Goal: Task Accomplishment & Management: Complete application form

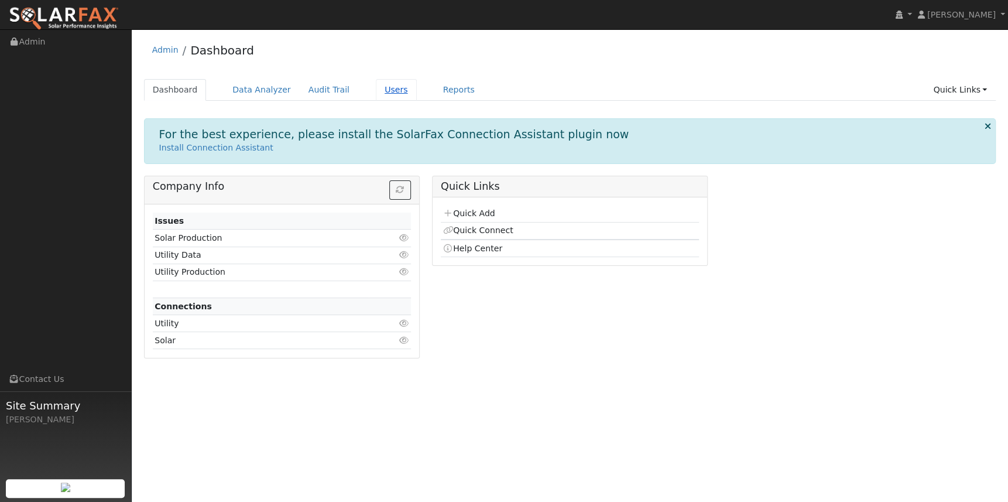
click at [376, 87] on link "Users" at bounding box center [396, 90] width 41 height 22
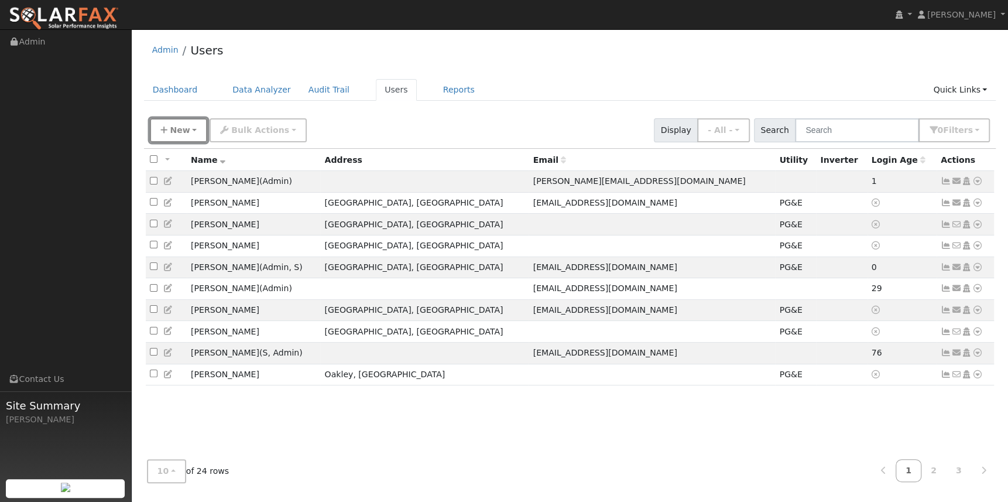
click at [175, 132] on span "New" at bounding box center [180, 129] width 20 height 9
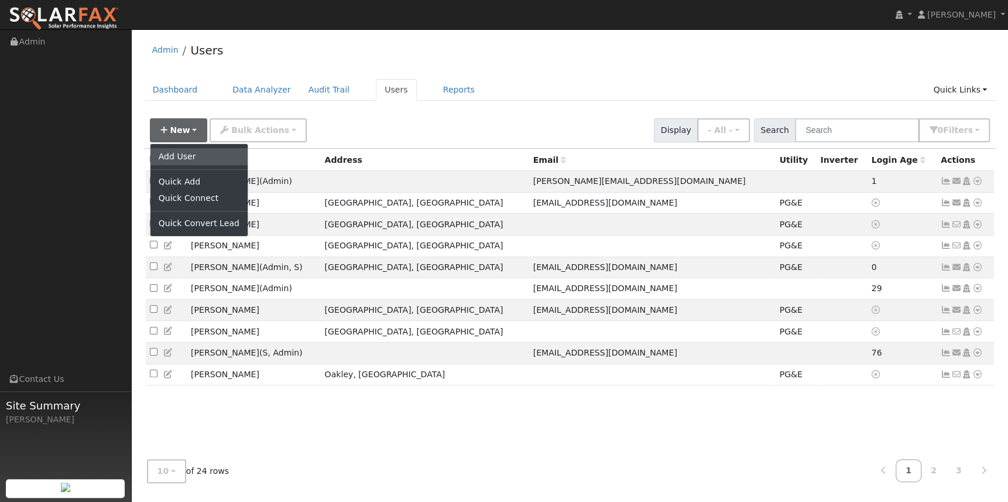
click at [192, 159] on link "Add User" at bounding box center [198, 156] width 97 height 16
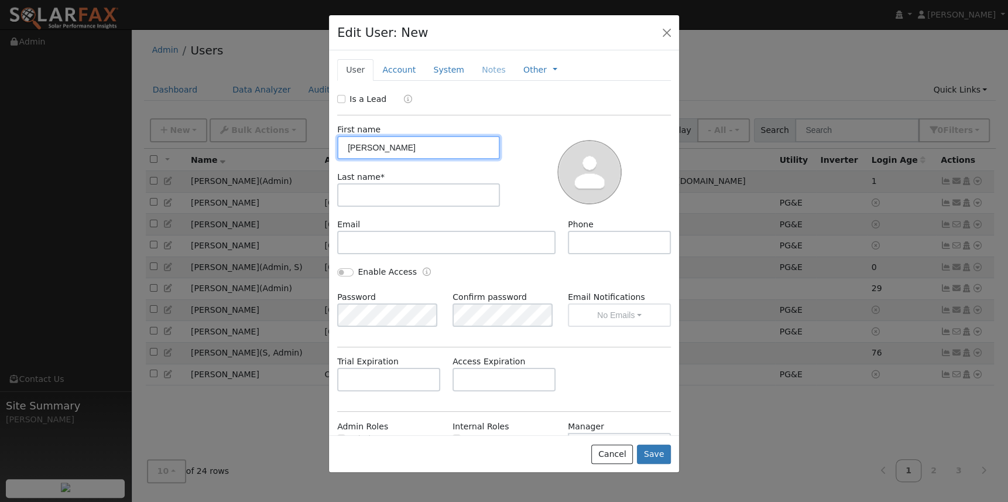
type input "Donald"
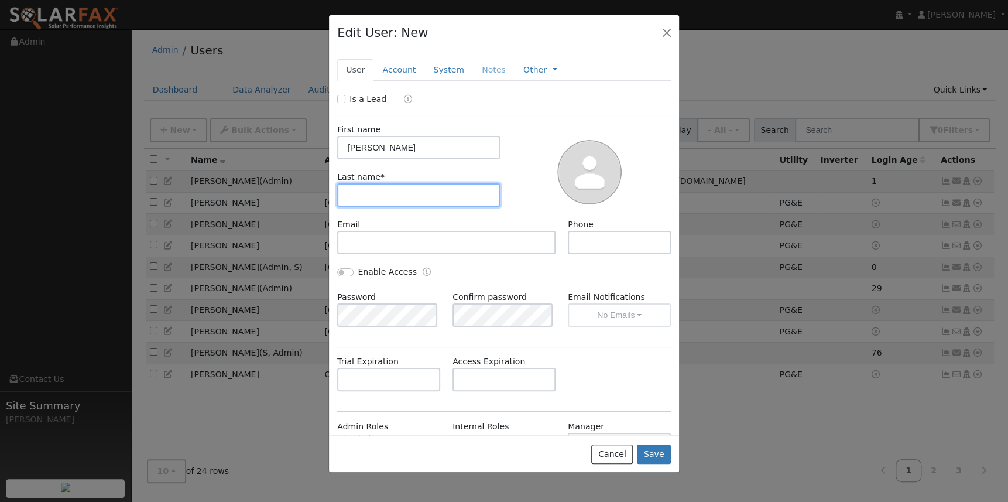
click at [392, 196] on input "text" at bounding box center [418, 194] width 163 height 23
type input "Weigner"
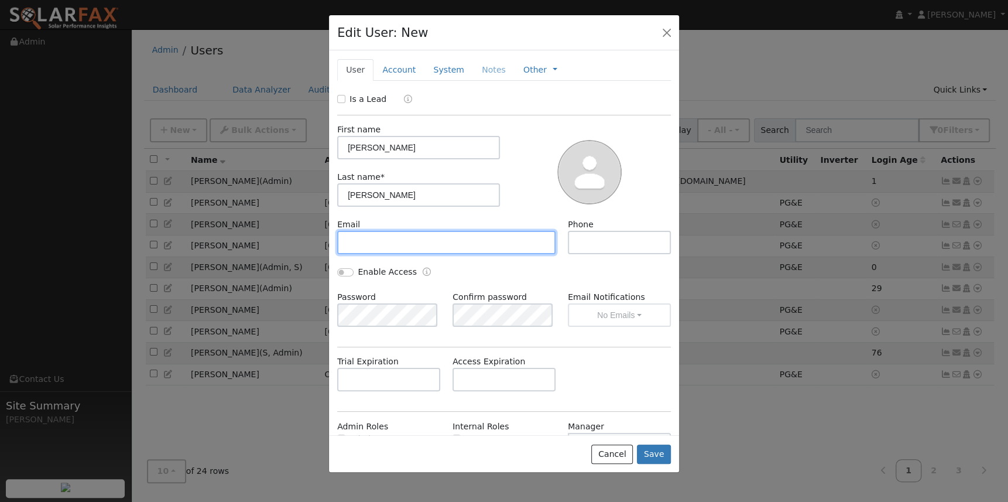
click at [381, 237] on input "text" at bounding box center [446, 242] width 218 height 23
paste input "donald.weinger@ousd.org"
type input "donald.weinger@ousd.org"
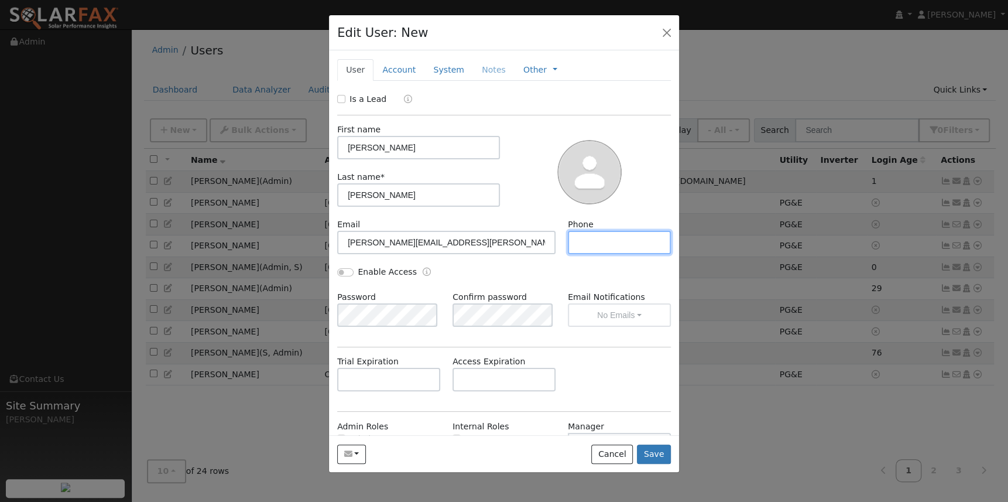
click at [597, 235] on input "text" at bounding box center [619, 242] width 103 height 23
paste input "5107175550"
type input "5107175550"
click at [653, 454] on button "Save" at bounding box center [654, 454] width 34 height 20
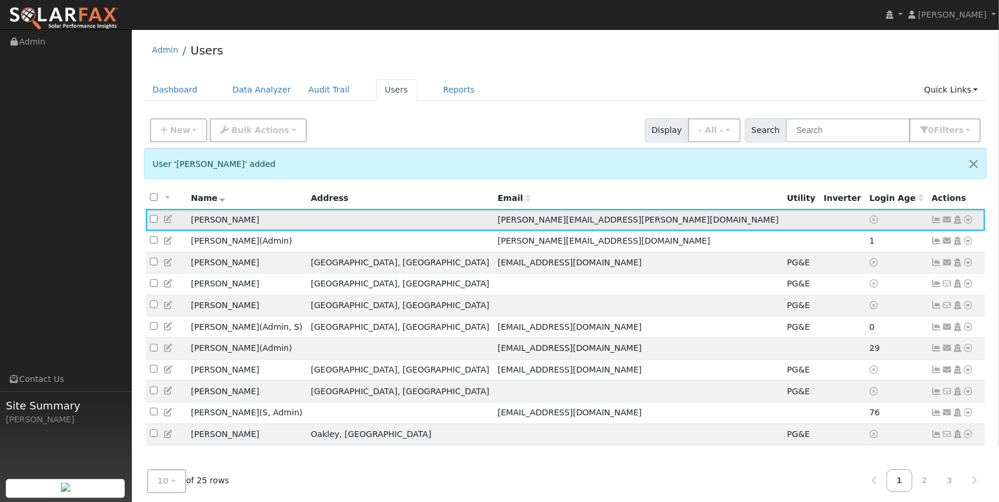
click at [970, 221] on icon at bounding box center [968, 219] width 11 height 8
click at [846, 312] on link "Utility" at bounding box center [846, 308] width 81 height 16
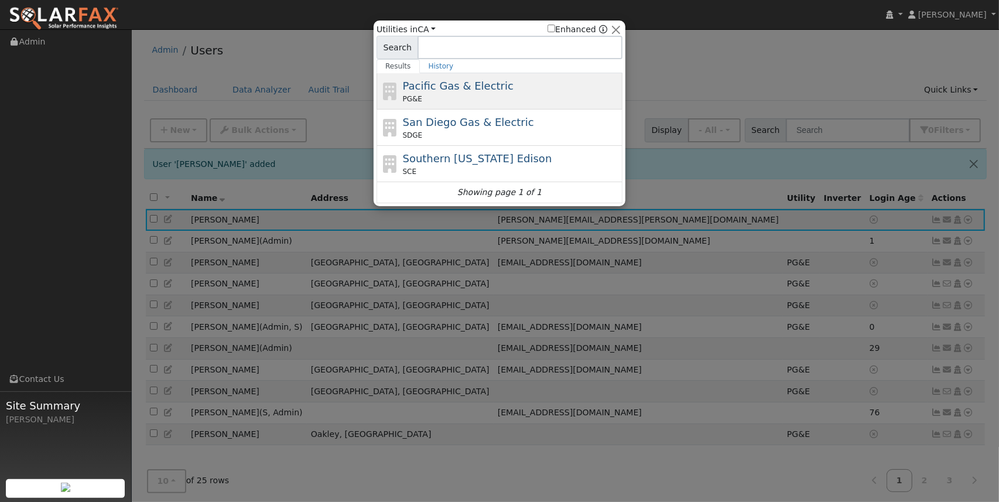
click at [453, 81] on span "Pacific Gas & Electric" at bounding box center [458, 86] width 111 height 12
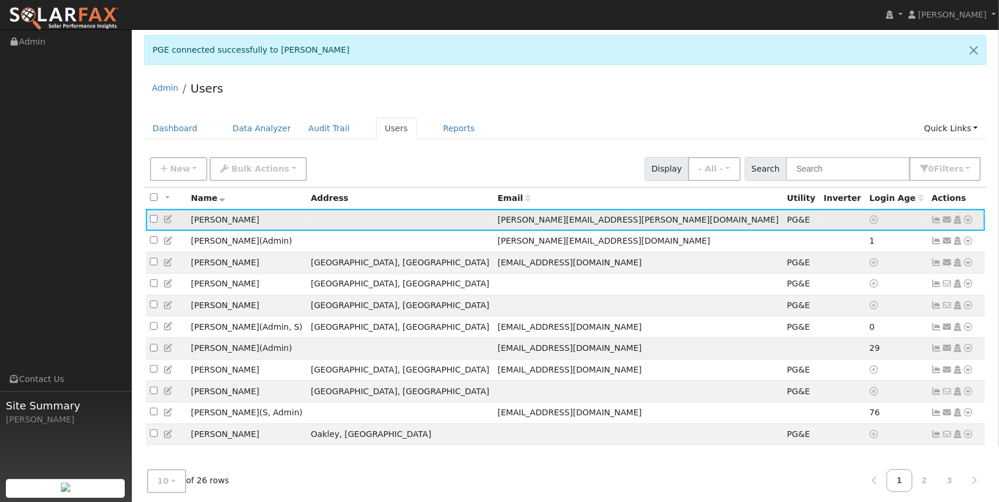
click at [973, 221] on icon at bounding box center [968, 219] width 11 height 8
click at [938, 221] on icon at bounding box center [937, 219] width 11 height 8
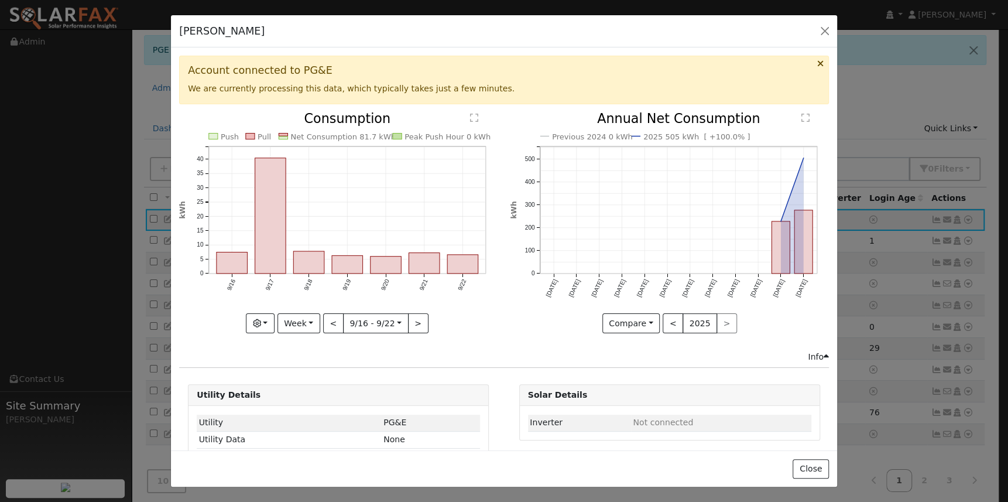
click at [719, 320] on div "< 2025 >" at bounding box center [700, 323] width 74 height 20
click at [663, 321] on button "<" at bounding box center [673, 323] width 20 height 20
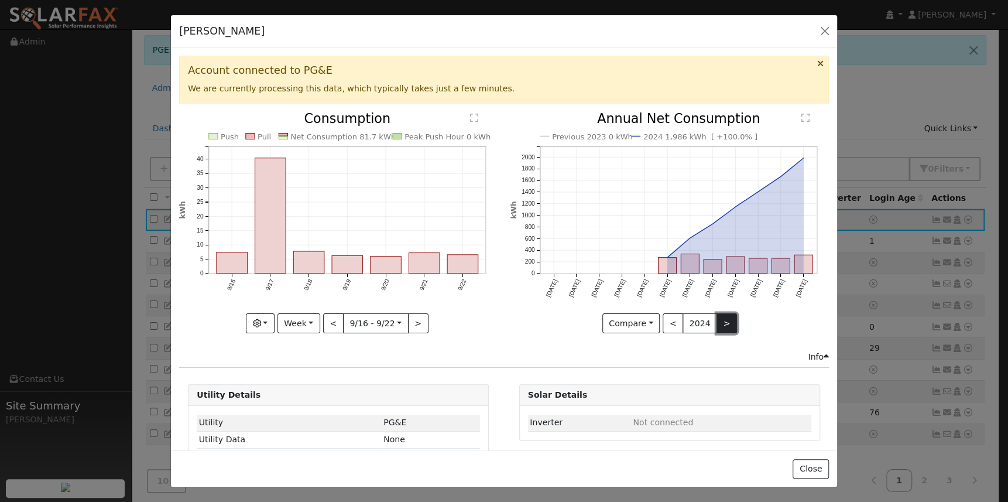
click at [717, 318] on button ">" at bounding box center [727, 323] width 20 height 20
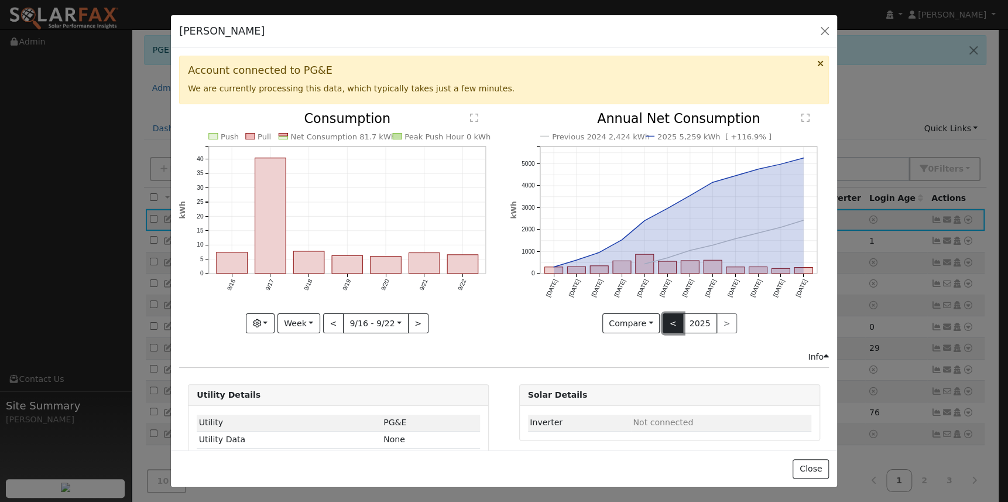
click at [673, 318] on button "<" at bounding box center [673, 323] width 20 height 20
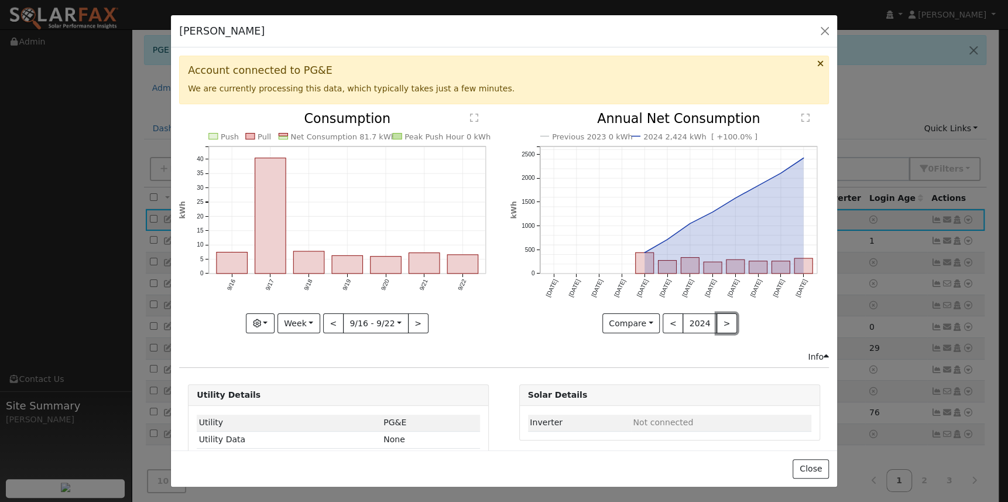
click at [717, 320] on button ">" at bounding box center [727, 323] width 20 height 20
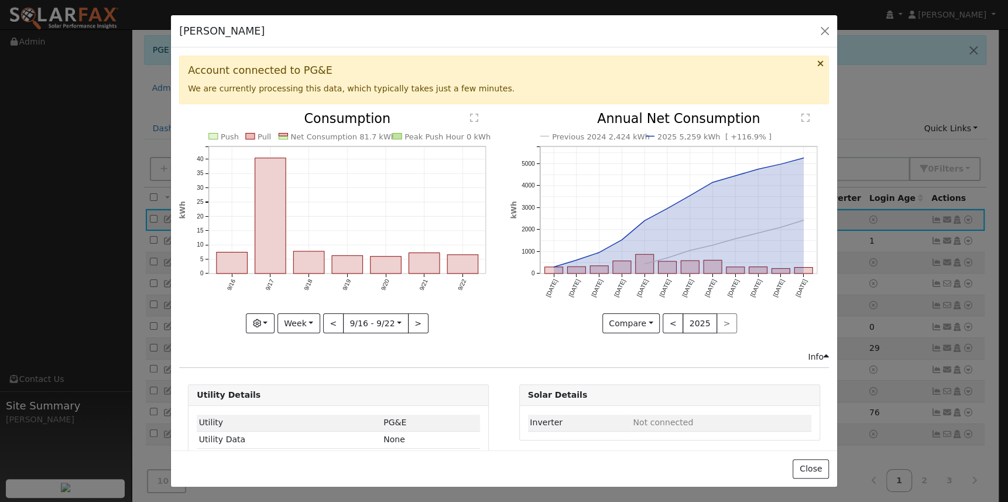
click at [716, 319] on div "< 2025 >" at bounding box center [700, 323] width 74 height 20
click at [829, 27] on button "button" at bounding box center [825, 31] width 16 height 16
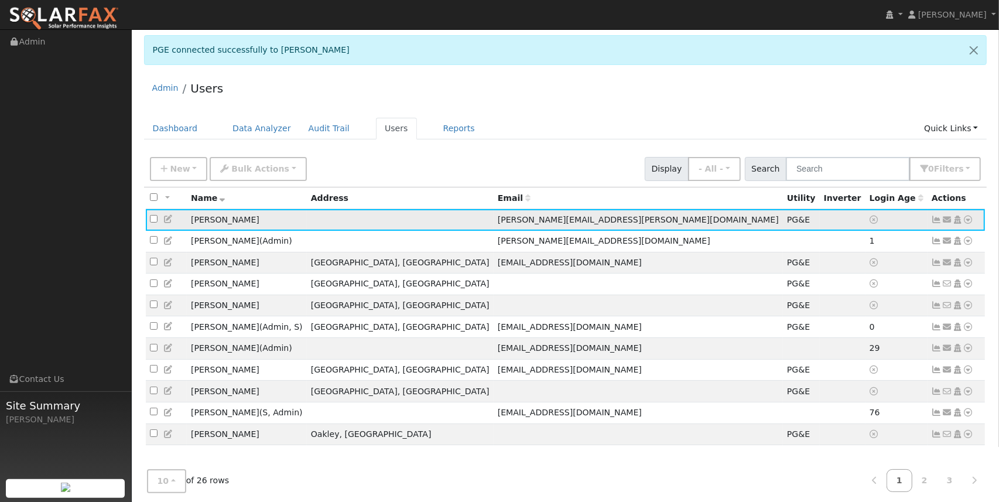
click at [934, 219] on icon at bounding box center [937, 219] width 11 height 8
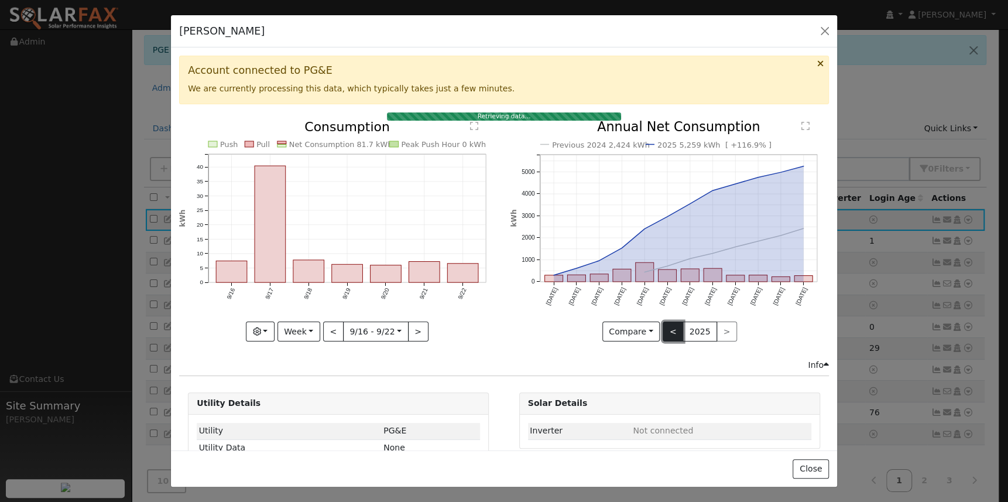
click at [666, 329] on button "<" at bounding box center [673, 331] width 20 height 20
click at [666, 330] on button "<" at bounding box center [673, 331] width 20 height 20
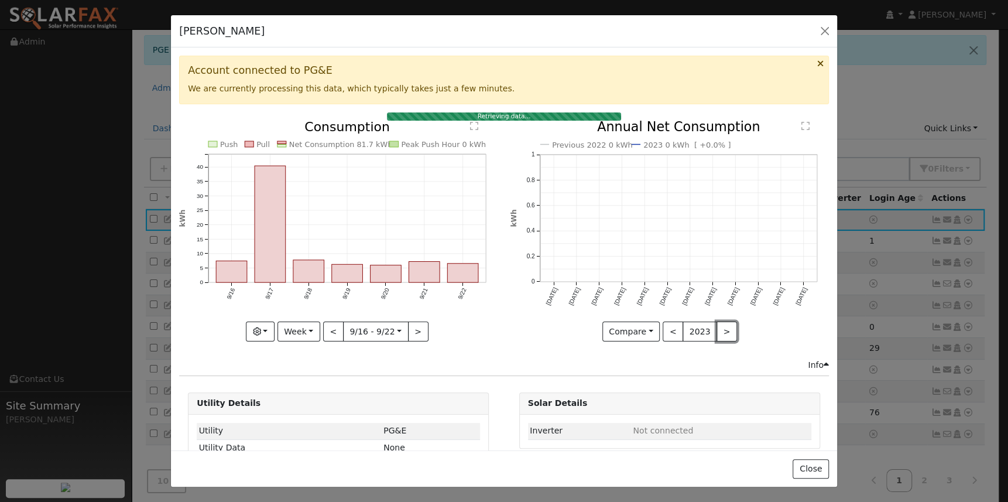
click at [717, 328] on button ">" at bounding box center [727, 331] width 20 height 20
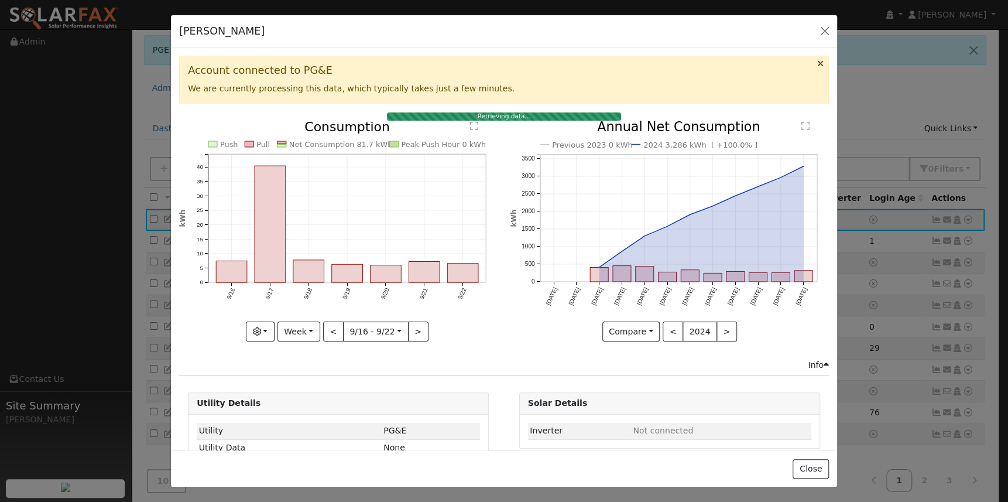
click at [711, 328] on div "Previous 2023 0 kWh 2024 3,286 kWh [ +100.0% ] Sep '23 Oct '23 Nov '23 Dec '23 …" at bounding box center [670, 231] width 319 height 221
click at [717, 328] on button ">" at bounding box center [727, 331] width 20 height 20
click at [713, 327] on div "< 2025 >" at bounding box center [700, 331] width 74 height 20
click at [828, 28] on button "button" at bounding box center [825, 31] width 16 height 16
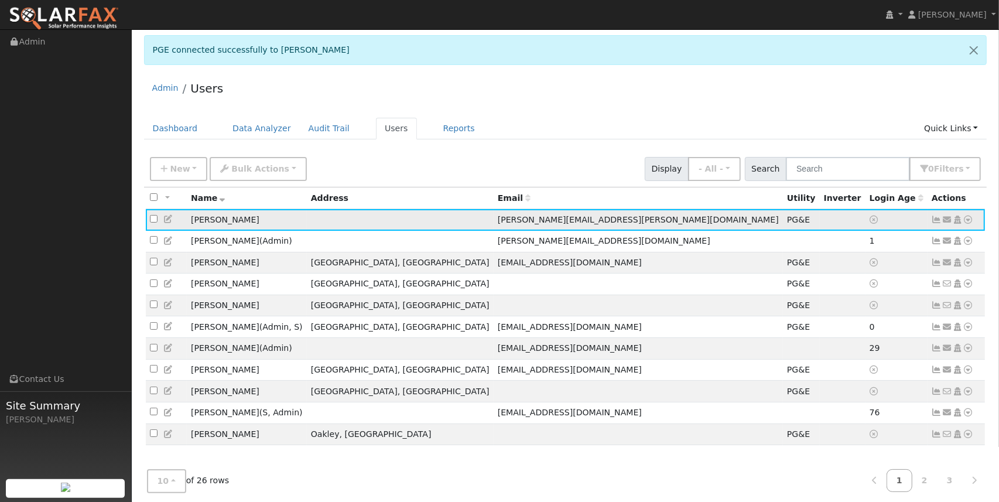
click at [933, 218] on icon at bounding box center [937, 219] width 11 height 8
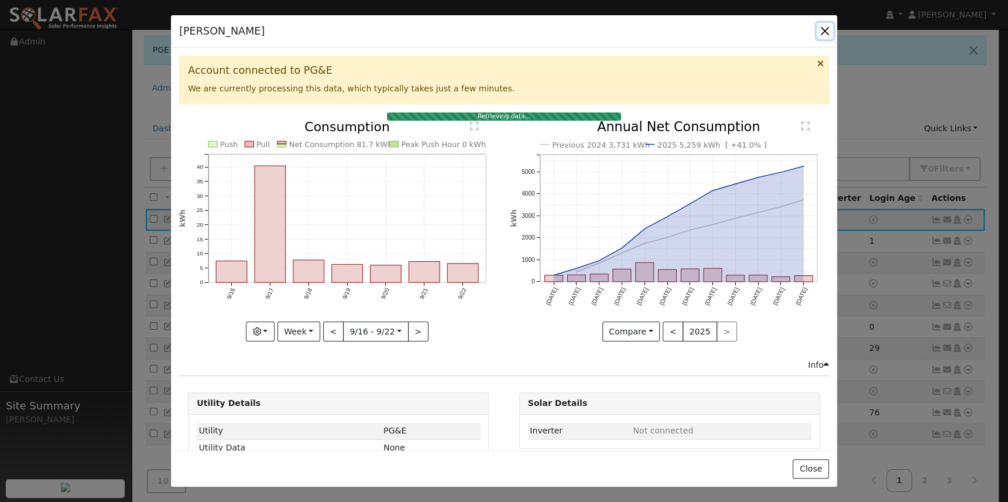
click at [825, 29] on button "button" at bounding box center [825, 31] width 16 height 16
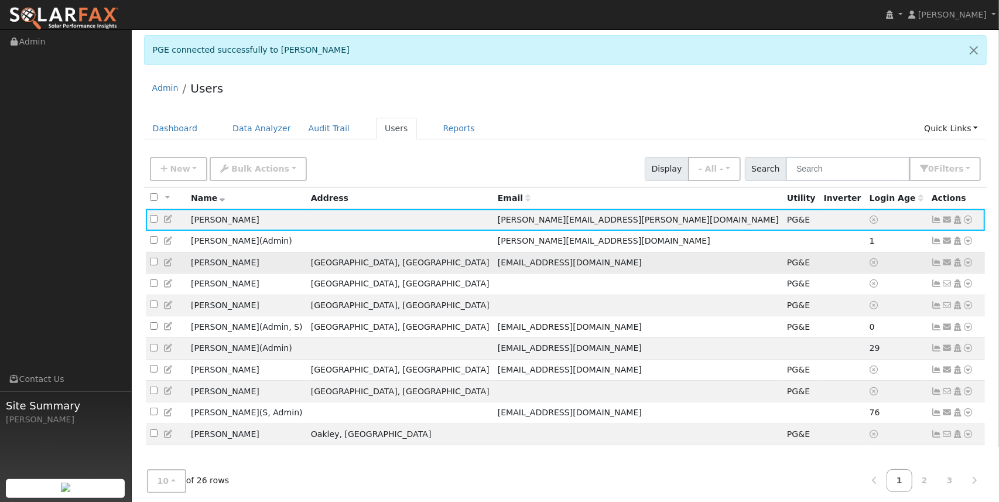
click at [936, 266] on icon at bounding box center [937, 262] width 11 height 8
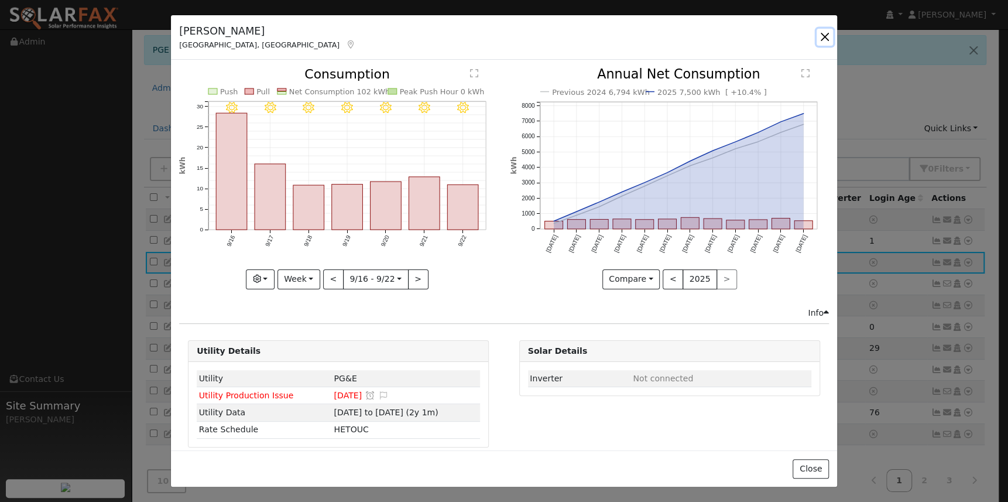
click at [823, 40] on button "button" at bounding box center [825, 37] width 16 height 16
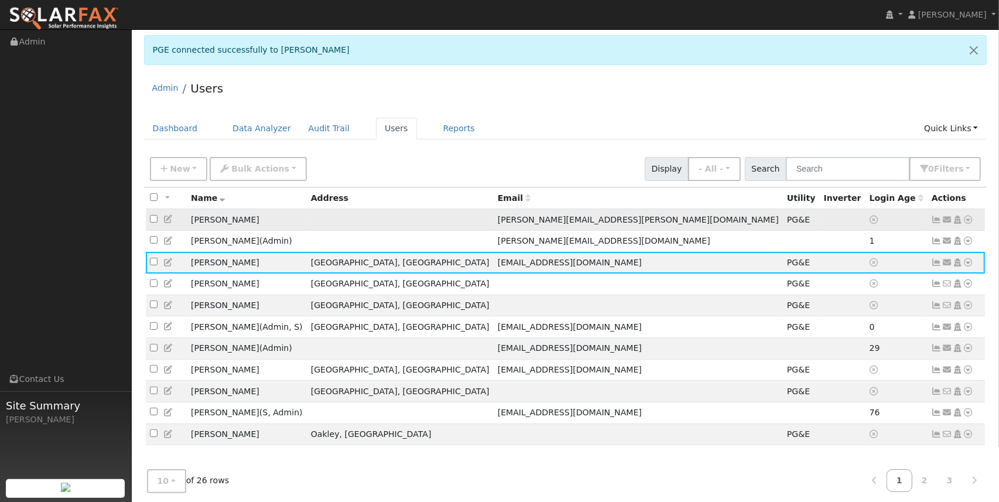
click at [944, 218] on icon at bounding box center [947, 219] width 11 height 8
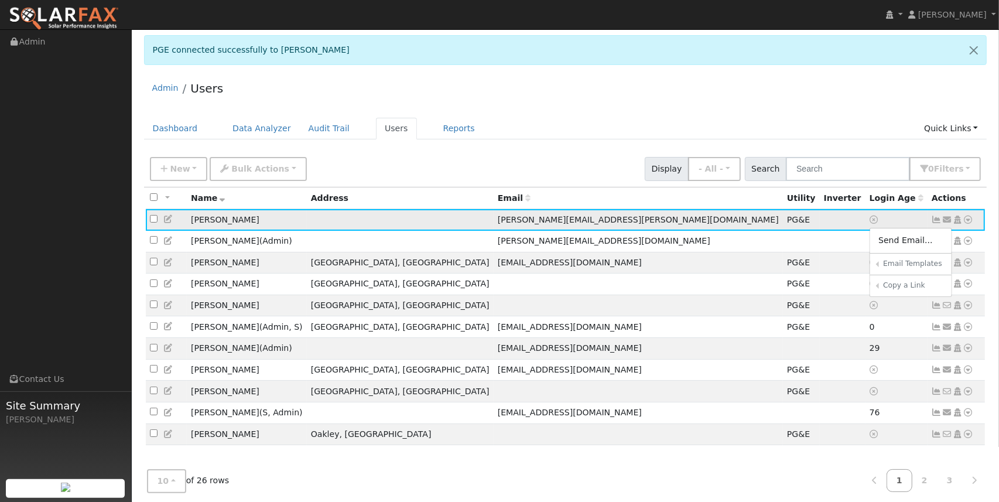
click at [937, 220] on icon at bounding box center [937, 219] width 11 height 8
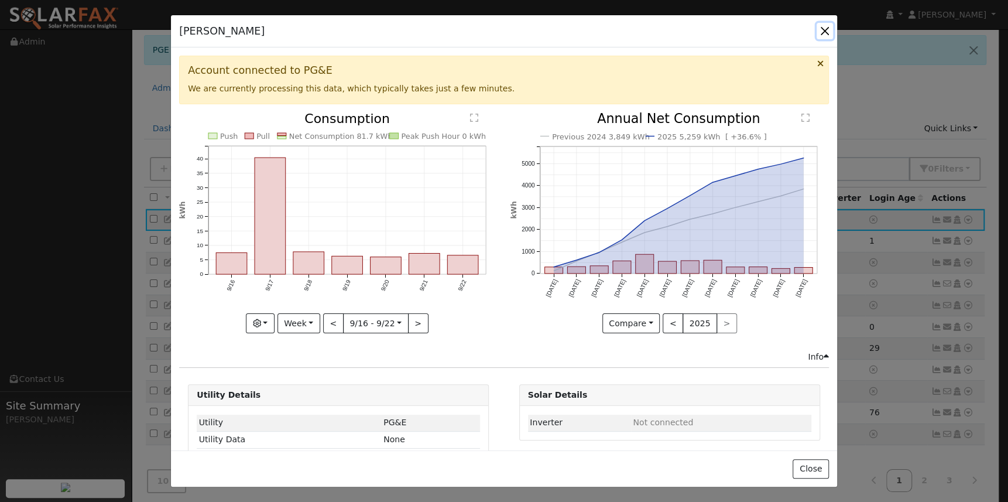
click at [824, 31] on button "button" at bounding box center [825, 31] width 16 height 16
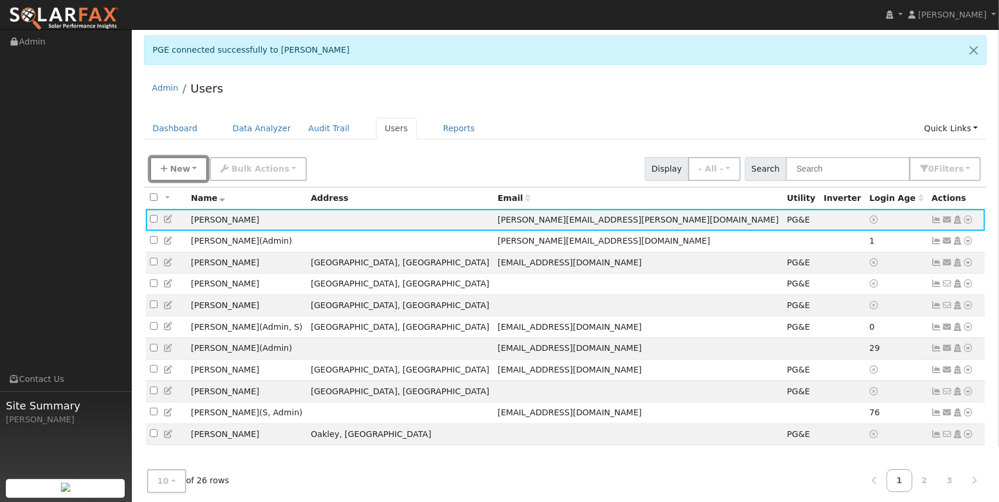
click at [179, 165] on span "New" at bounding box center [180, 168] width 20 height 9
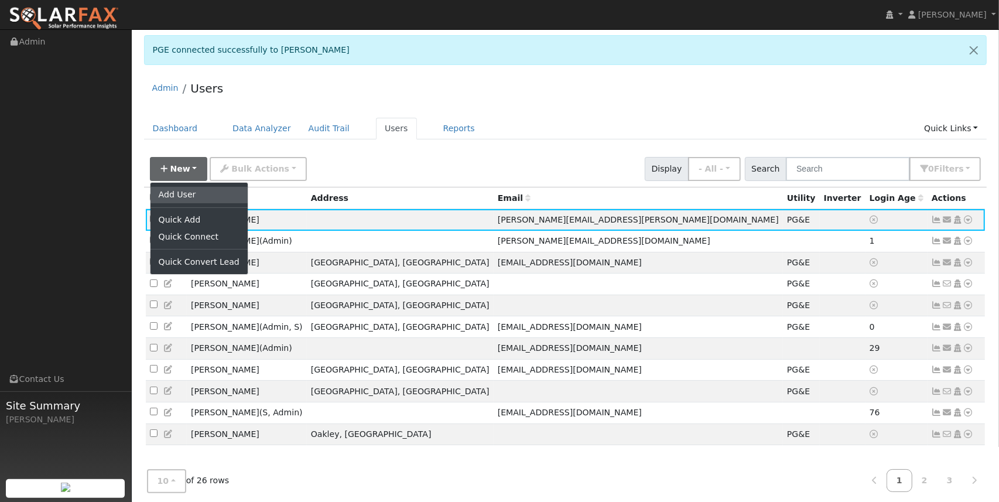
click at [194, 193] on link "Add User" at bounding box center [198, 195] width 97 height 16
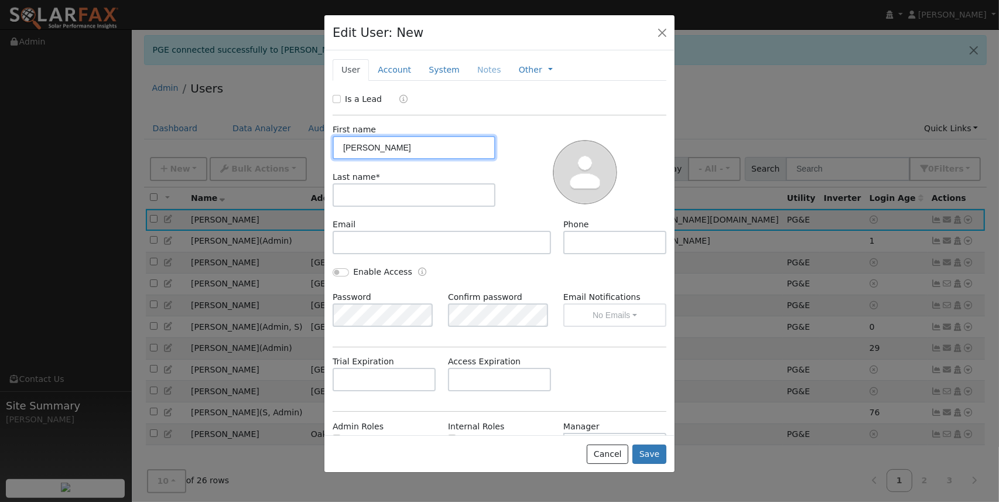
drag, startPoint x: 417, startPoint y: 144, endPoint x: 377, endPoint y: 146, distance: 41.0
click at [377, 146] on input "Jeanette Atherton" at bounding box center [414, 147] width 163 height 23
type input "Jeanette Atherton"
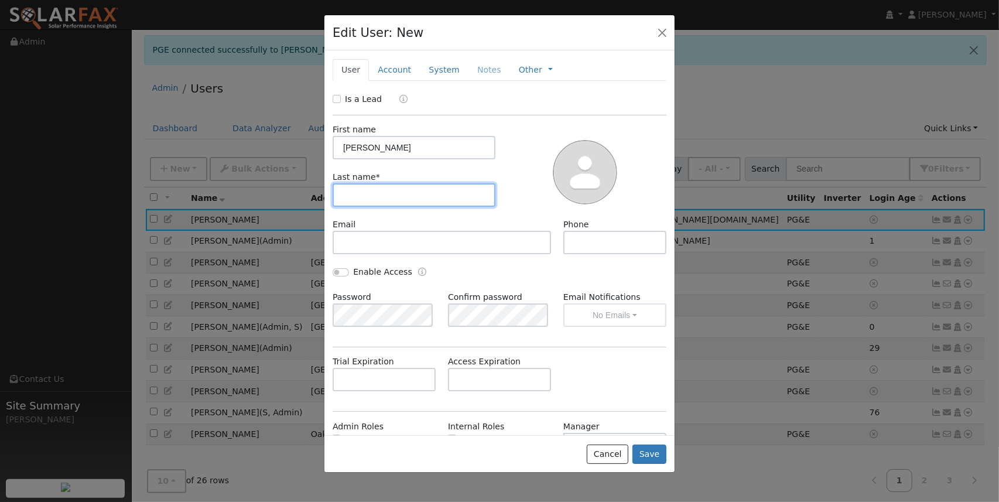
click at [355, 196] on input "text" at bounding box center [414, 194] width 163 height 23
paste input "Atherton"
type input "Atherton"
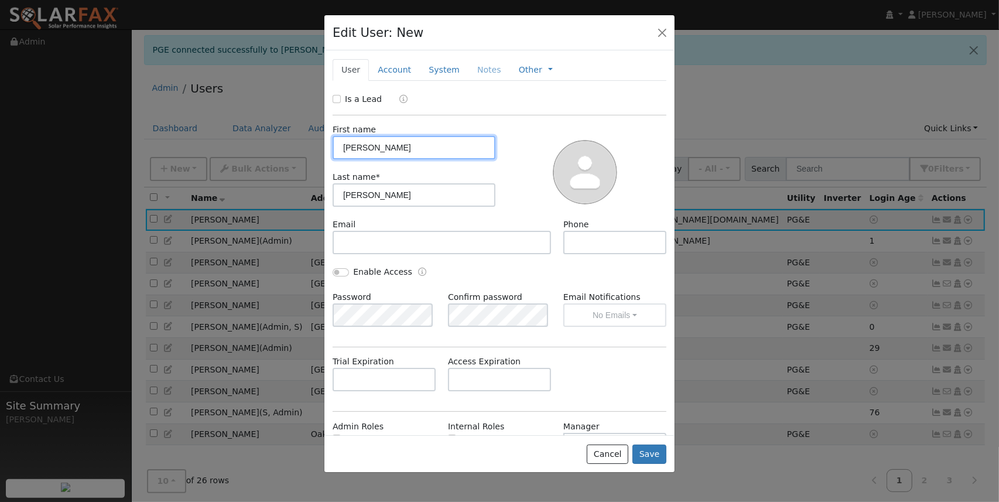
drag, startPoint x: 423, startPoint y: 150, endPoint x: 379, endPoint y: 146, distance: 43.5
click at [379, 146] on input "Jeanette Atherton" at bounding box center [414, 147] width 163 height 23
type input "Jeanette"
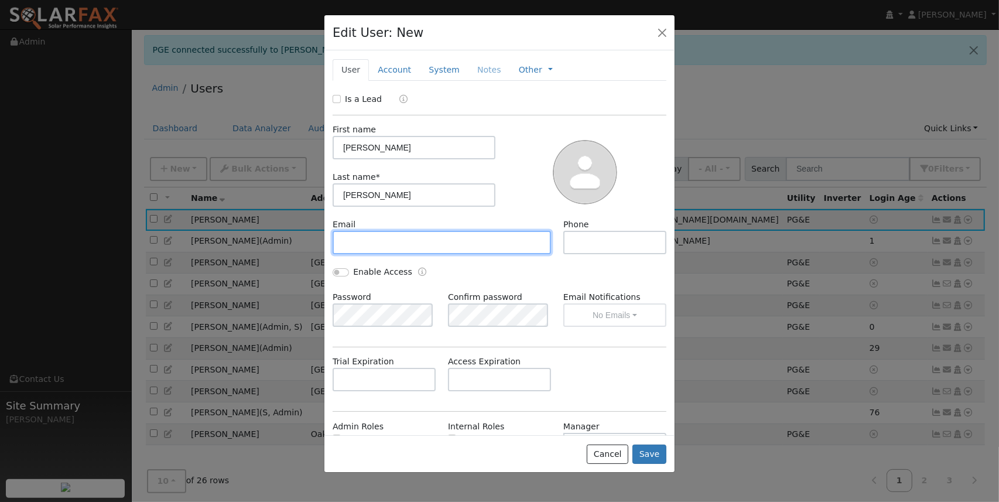
click at [363, 241] on input "text" at bounding box center [442, 242] width 218 height 23
paste input "atherton.jeanette@gmail.com"
type input "atherton.jeanette@gmail.com"
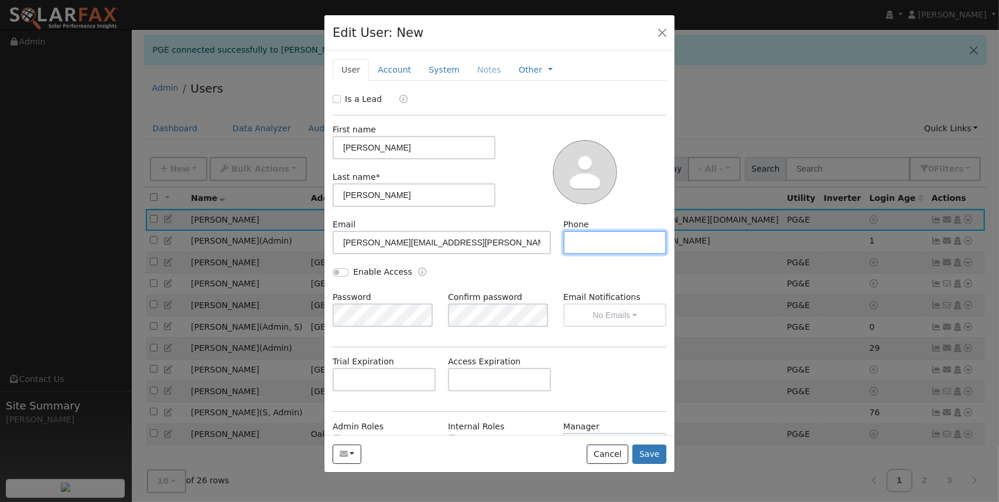
click at [578, 241] on input "text" at bounding box center [614, 242] width 103 height 23
paste input "5106845510"
type input "5106845510"
click at [647, 453] on button "Save" at bounding box center [649, 454] width 34 height 20
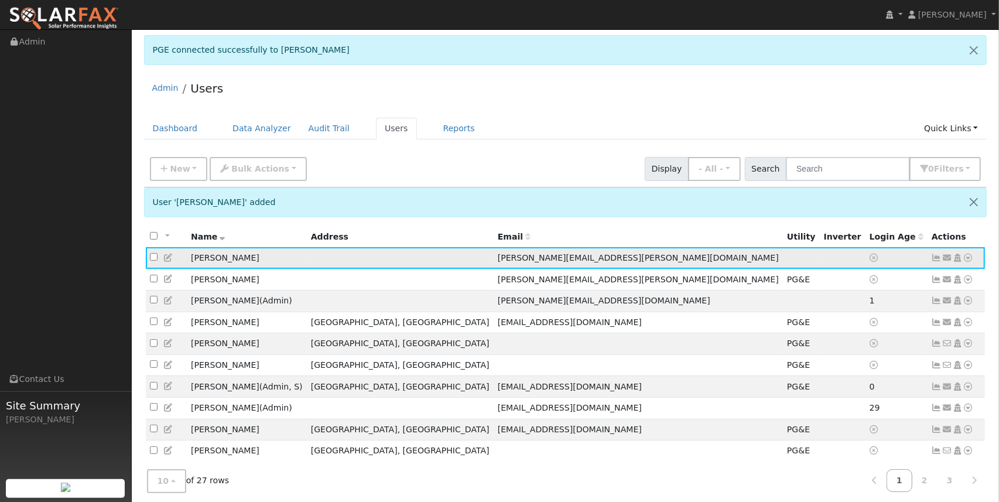
click at [970, 257] on icon at bounding box center [968, 258] width 11 height 8
click at [861, 345] on link "Utility" at bounding box center [846, 347] width 81 height 16
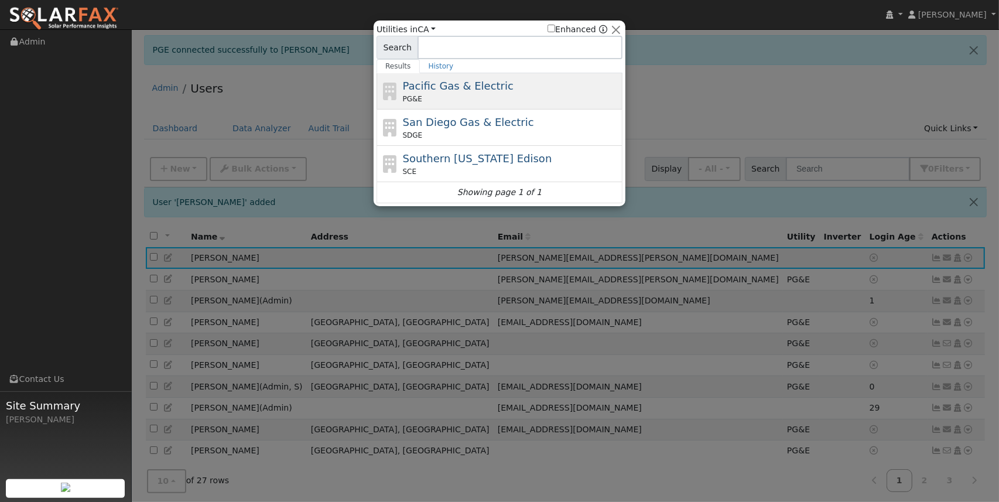
click at [461, 93] on div "Pacific Gas & Electric PG&E" at bounding box center [511, 91] width 217 height 26
